Goal: Book appointment/travel/reservation

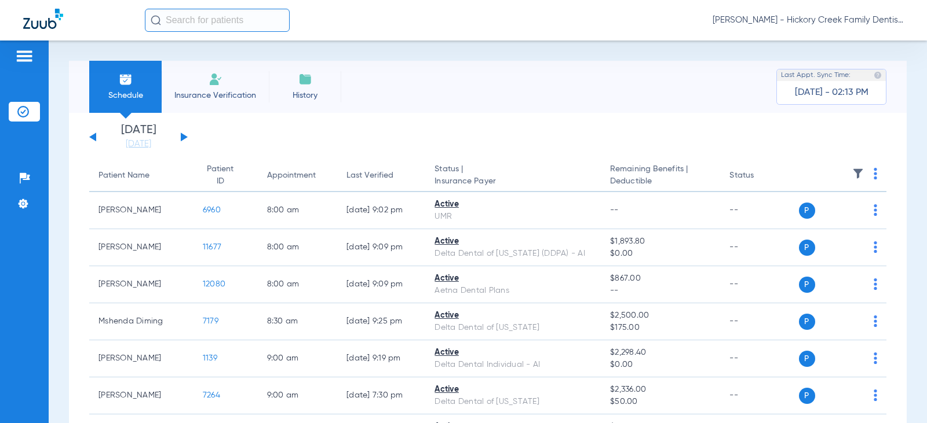
click at [221, 86] on img at bounding box center [215, 79] width 14 height 14
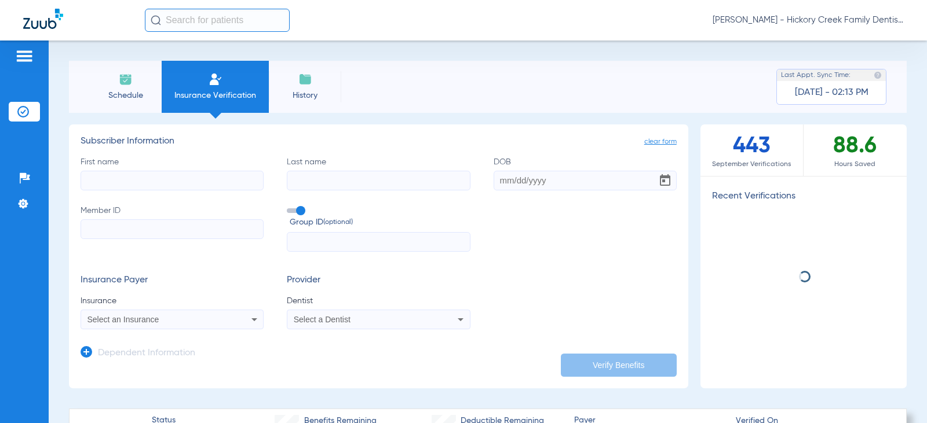
click at [141, 78] on li "Schedule" at bounding box center [125, 87] width 72 height 52
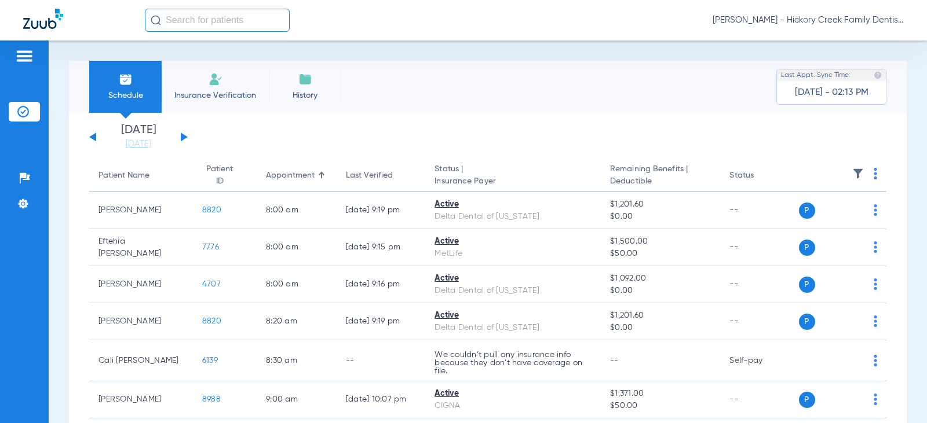
click at [181, 132] on div "[DATE] [DATE] [DATE] [DATE] [DATE] [DATE] [DATE] [DATE] [DATE] [DATE] [DATE] [D…" at bounding box center [138, 137] width 98 height 25
click at [184, 138] on button at bounding box center [184, 137] width 7 height 9
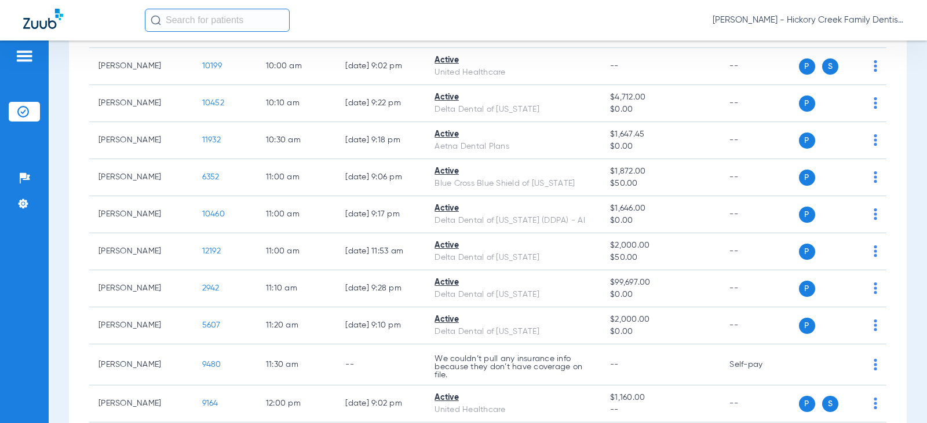
scroll to position [695, 0]
